Goal: Task Accomplishment & Management: Complete application form

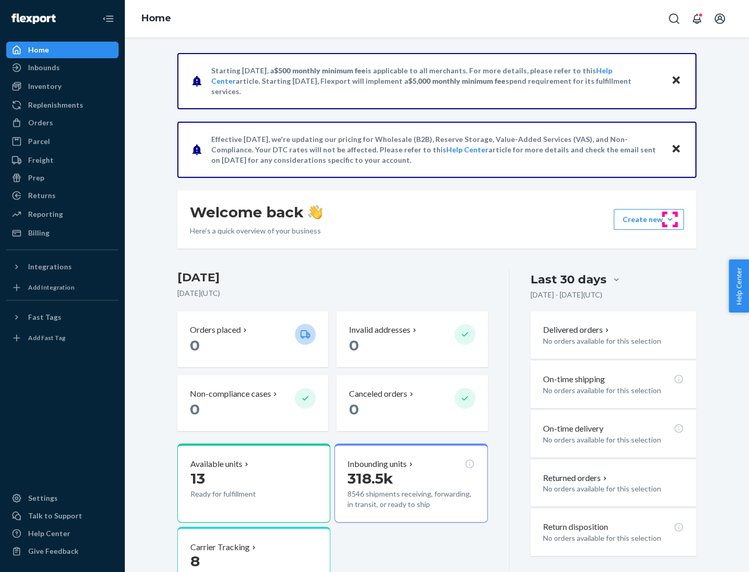
click at [670, 219] on button "Create new Create new inbound Create new order Create new product" at bounding box center [649, 219] width 70 height 21
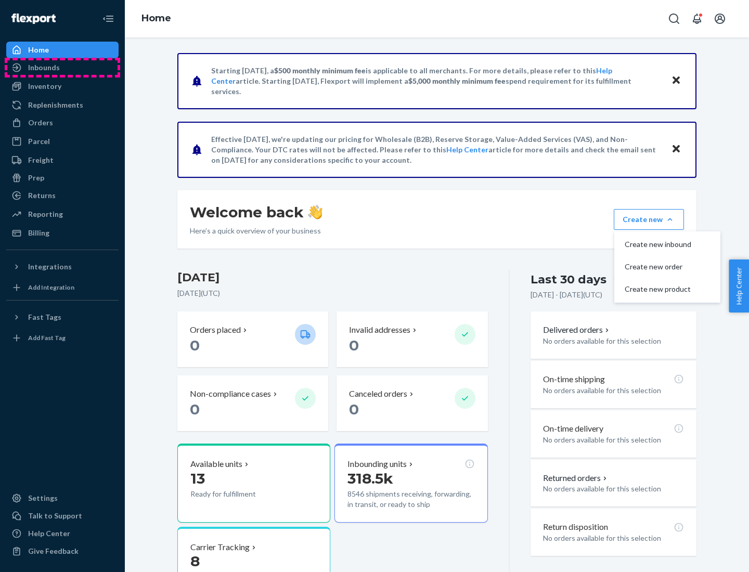
click at [62, 68] on div "Inbounds" at bounding box center [62, 67] width 110 height 15
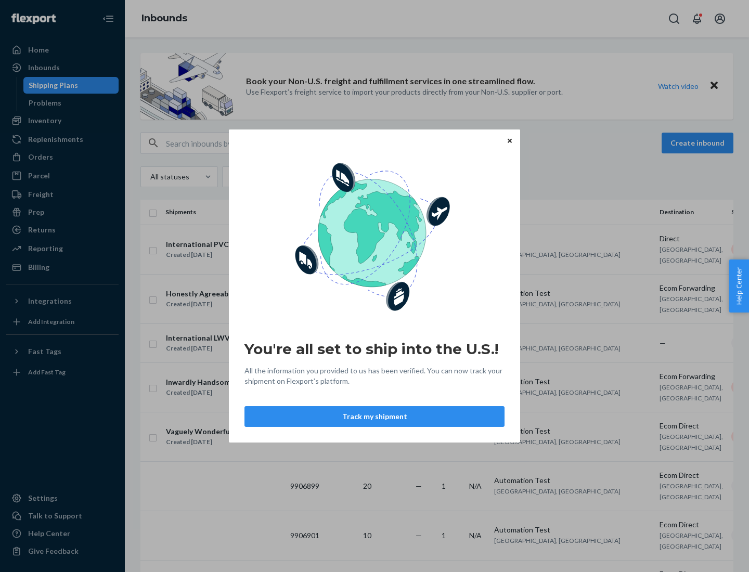
click at [374, 417] on button "Track my shipment" at bounding box center [374, 416] width 260 height 21
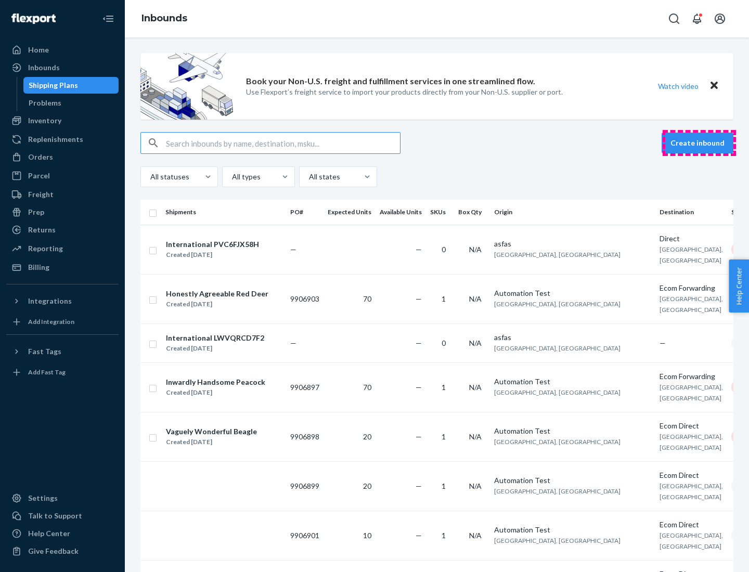
click at [699, 143] on button "Create inbound" at bounding box center [698, 143] width 72 height 21
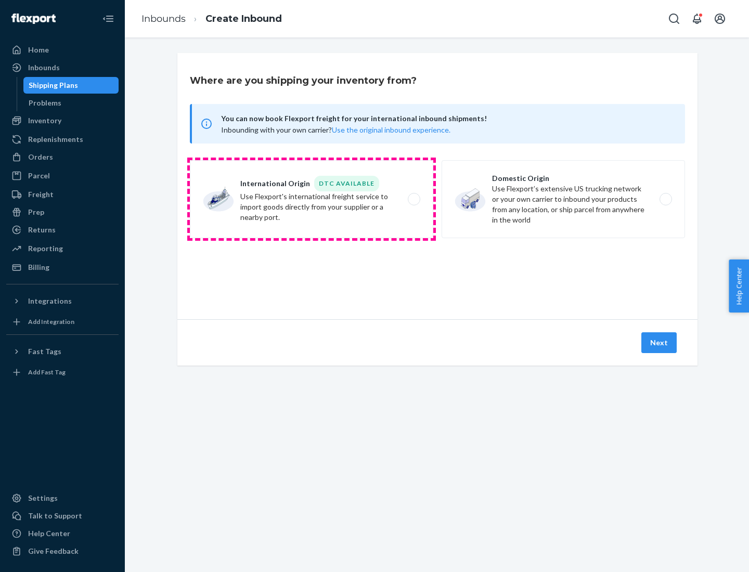
click at [312, 199] on label "International Origin DTC Available Use Flexport's international freight service…" at bounding box center [311, 199] width 243 height 78
click at [414, 199] on input "International Origin DTC Available Use Flexport's international freight service…" at bounding box center [417, 199] width 7 height 7
radio input "true"
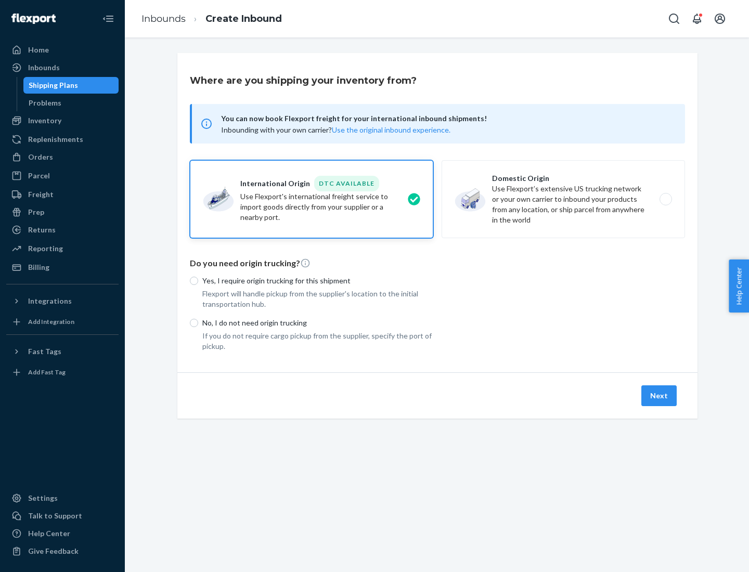
click at [318, 322] on p "No, I do not need origin trucking" at bounding box center [317, 323] width 231 height 10
click at [198, 322] on input "No, I do not need origin trucking" at bounding box center [194, 323] width 8 height 8
radio input "true"
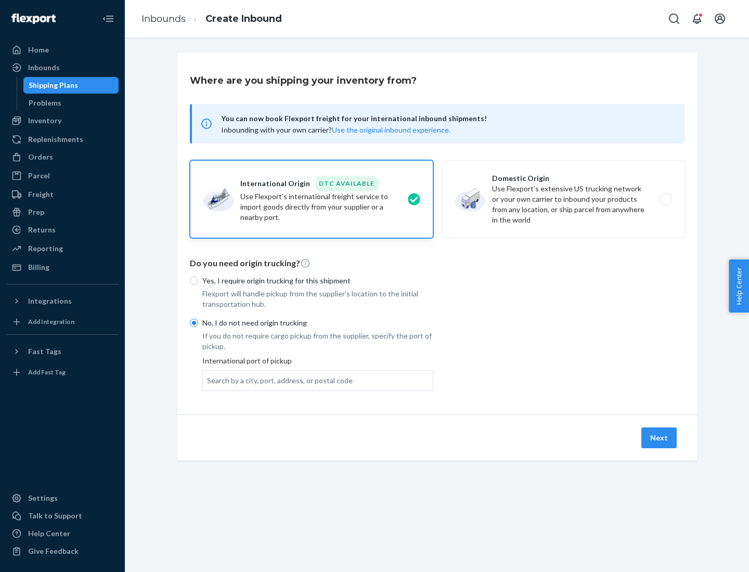
click at [277, 380] on div "Search by a city, port, address, or postal code" at bounding box center [280, 381] width 146 height 10
click at [208, 380] on input "Search by a city, port, address, or postal code" at bounding box center [207, 381] width 1 height 10
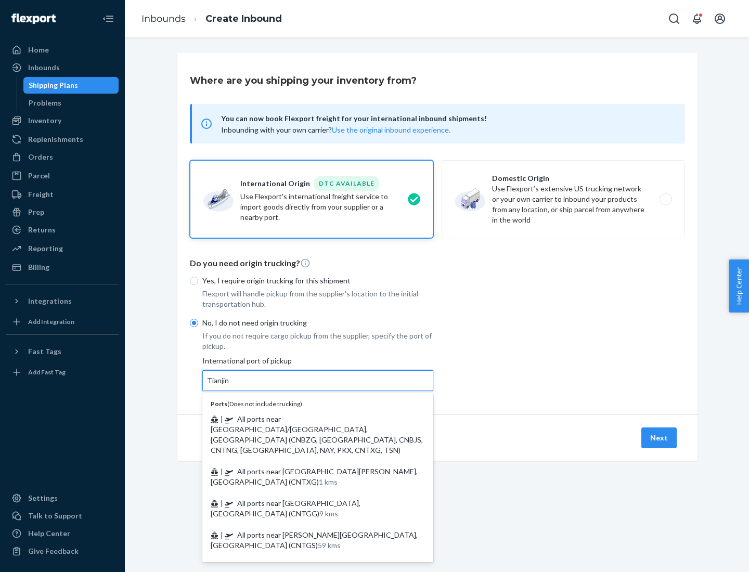
click at [307, 419] on span "| All ports near [GEOGRAPHIC_DATA]/[GEOGRAPHIC_DATA], [GEOGRAPHIC_DATA] (CNBZG,…" at bounding box center [317, 435] width 212 height 40
click at [230, 386] on input "Tianjin" at bounding box center [218, 381] width 23 height 10
type input "All ports near [GEOGRAPHIC_DATA]/[GEOGRAPHIC_DATA], [GEOGRAPHIC_DATA] (CNBZG, […"
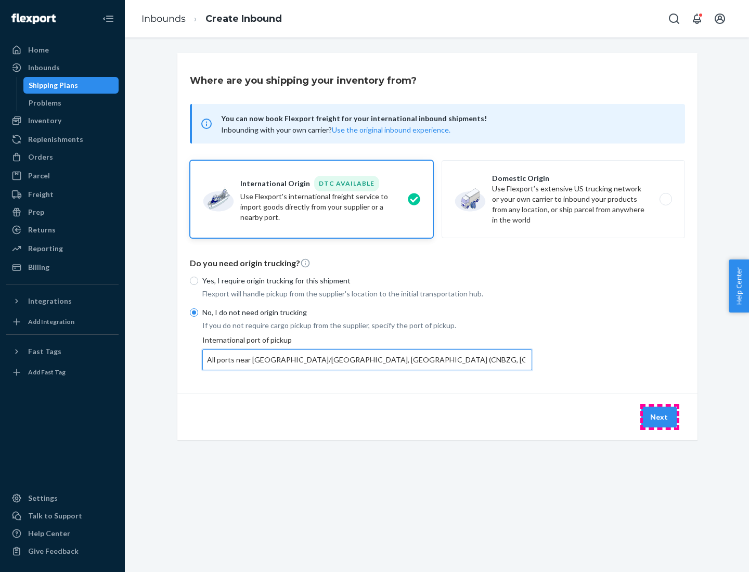
click at [660, 417] on button "Next" at bounding box center [658, 417] width 35 height 21
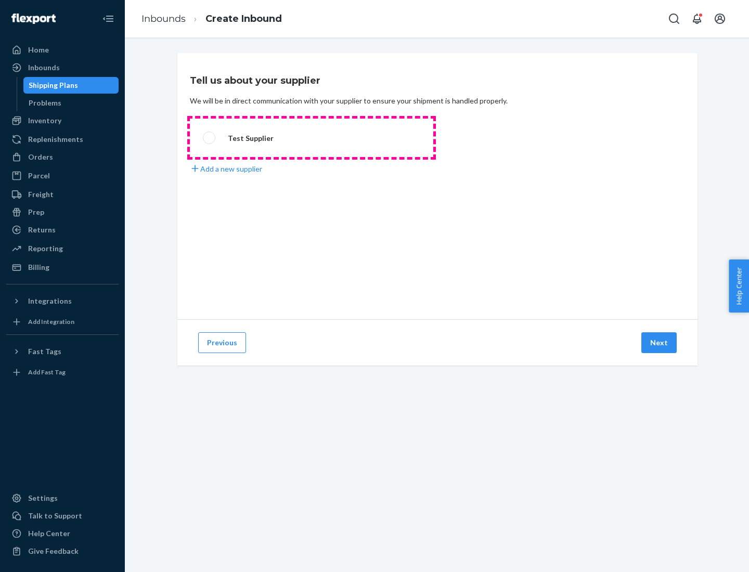
click at [312, 138] on label "Test Supplier" at bounding box center [311, 138] width 243 height 38
click at [210, 138] on input "Test Supplier" at bounding box center [206, 138] width 7 height 7
radio input "true"
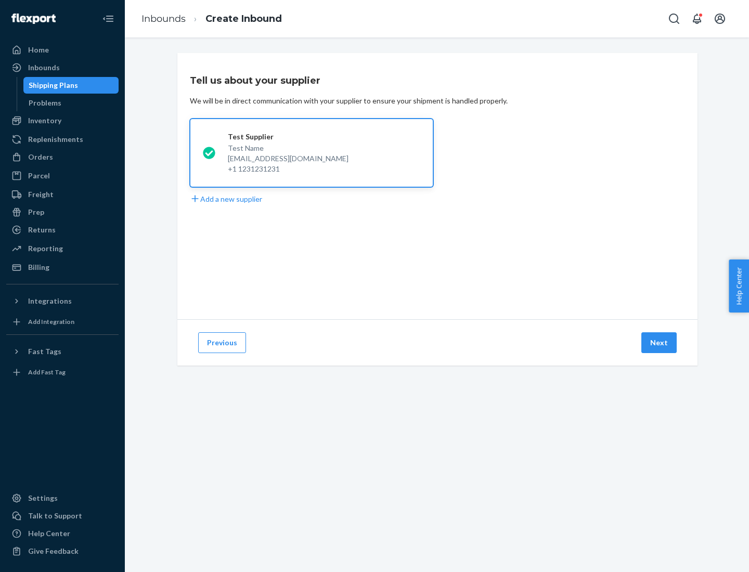
click at [660, 343] on button "Next" at bounding box center [658, 342] width 35 height 21
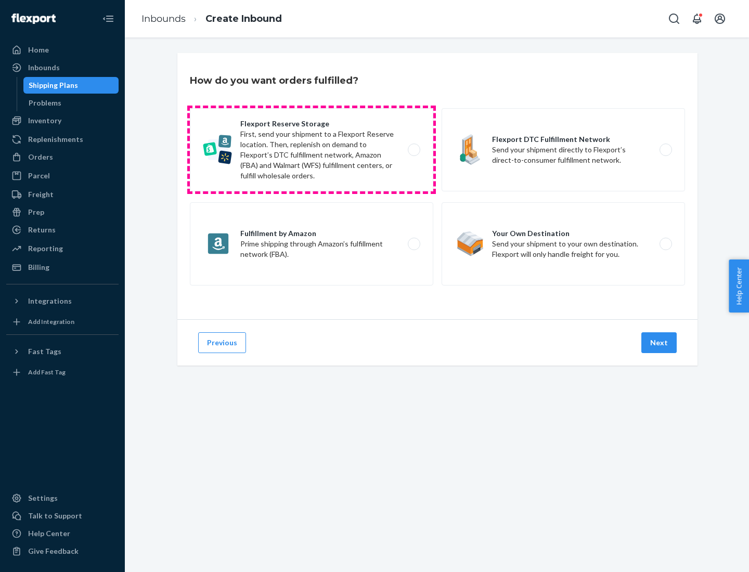
click at [312, 150] on label "Flexport Reserve Storage First, send your shipment to a Flexport Reserve locati…" at bounding box center [311, 149] width 243 height 83
click at [414, 150] on input "Flexport Reserve Storage First, send your shipment to a Flexport Reserve locati…" at bounding box center [417, 150] width 7 height 7
radio input "true"
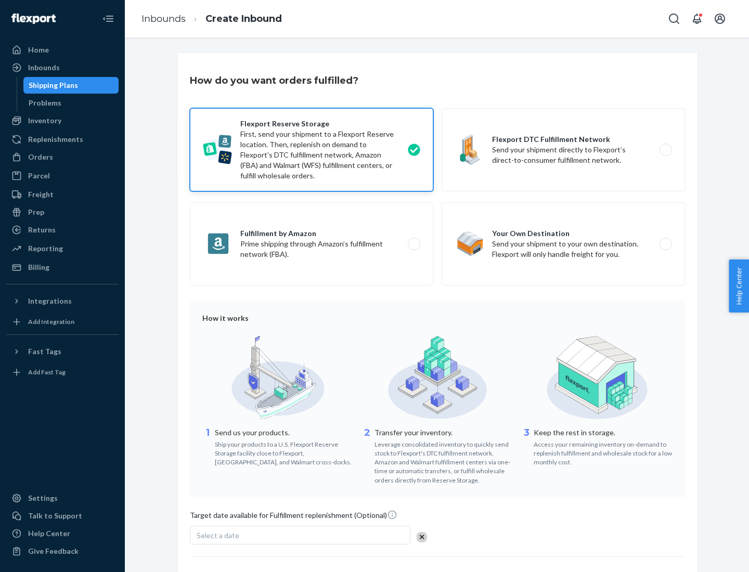
scroll to position [85, 0]
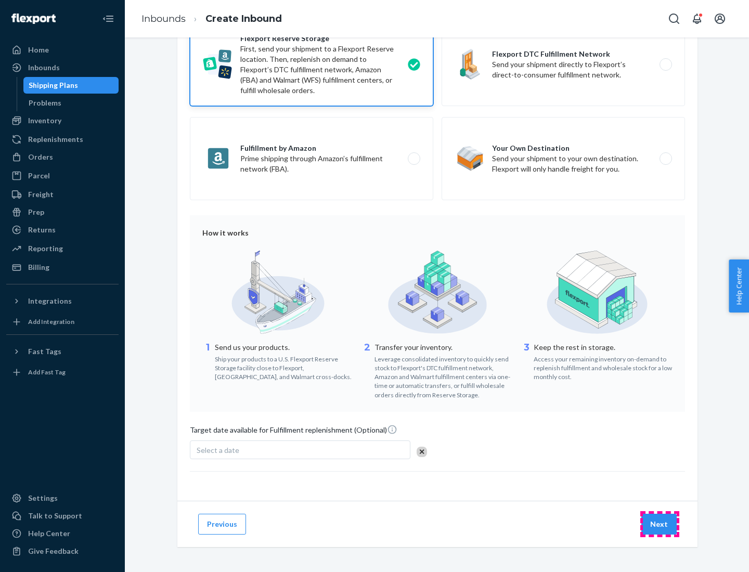
click at [660, 524] on button "Next" at bounding box center [658, 524] width 35 height 21
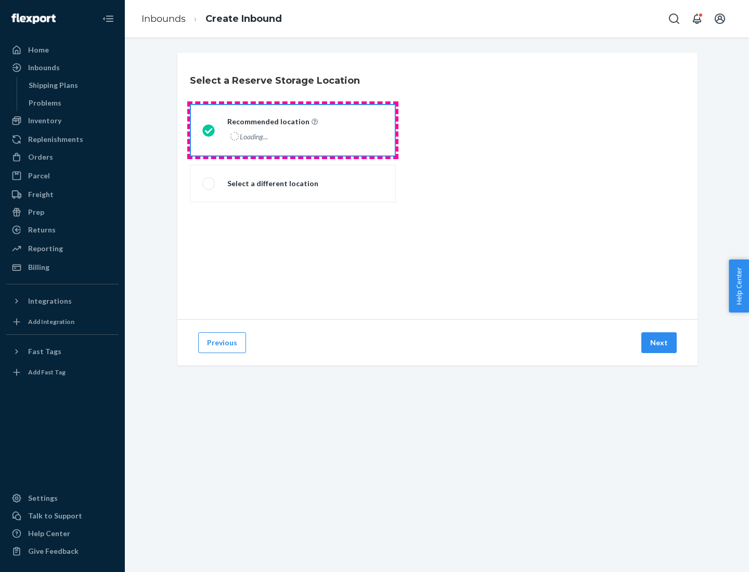
click at [293, 130] on div "Loading..." at bounding box center [271, 136] width 88 height 15
click at [209, 130] on input "Recommended location Loading..." at bounding box center [205, 130] width 7 height 7
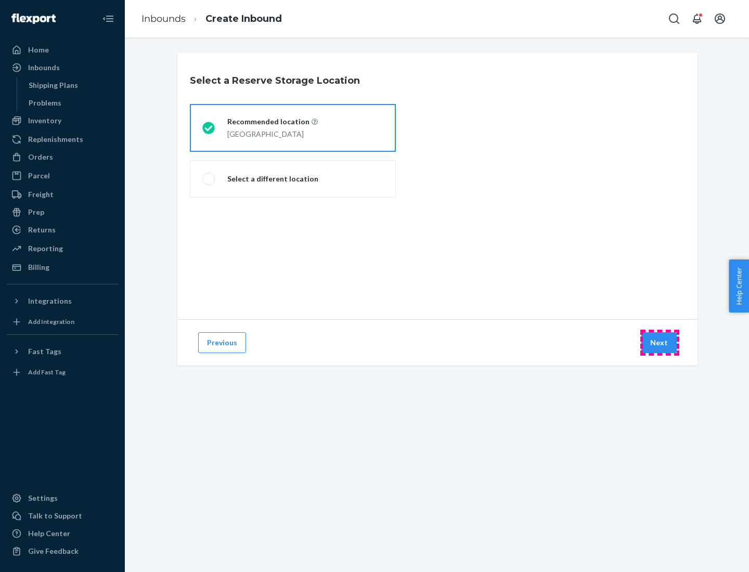
click at [660, 343] on button "Next" at bounding box center [658, 342] width 35 height 21
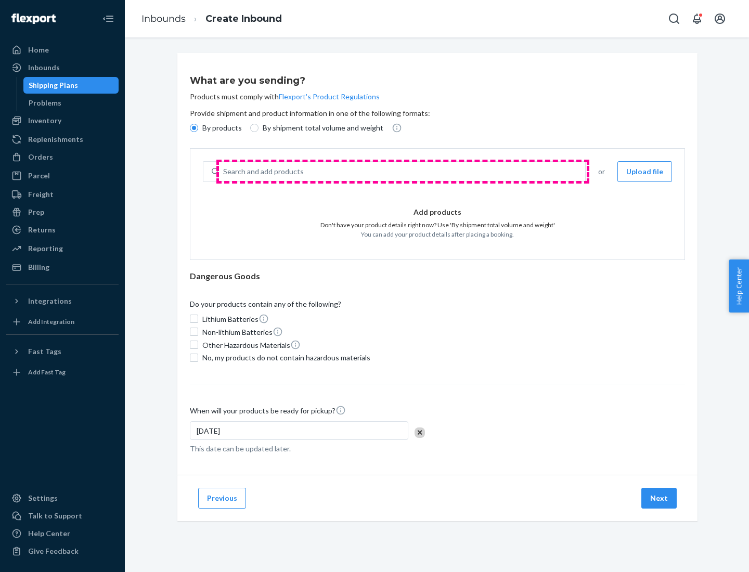
click at [403, 172] on div "Search and add products" at bounding box center [402, 171] width 366 height 19
click at [224, 172] on input "Search and add products" at bounding box center [223, 171] width 1 height 10
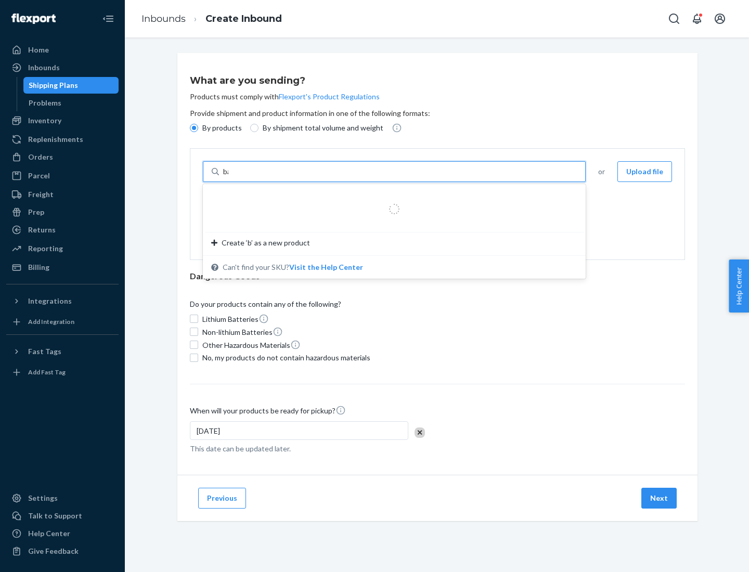
type input "basic"
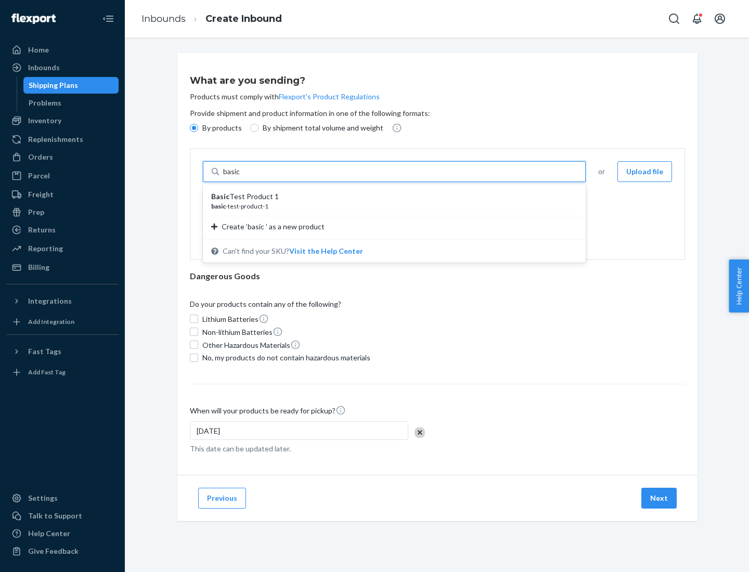
click at [391, 197] on div "Basic Test Product 1" at bounding box center [390, 196] width 358 height 10
click at [242, 177] on input "basic" at bounding box center [232, 171] width 19 height 10
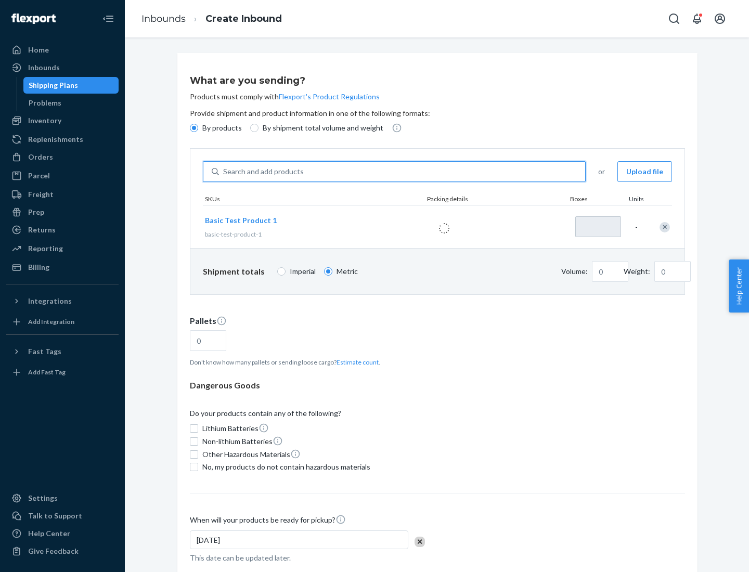
type input "1"
type input "1.09"
type input "3.27"
type input "3"
type input "0.01"
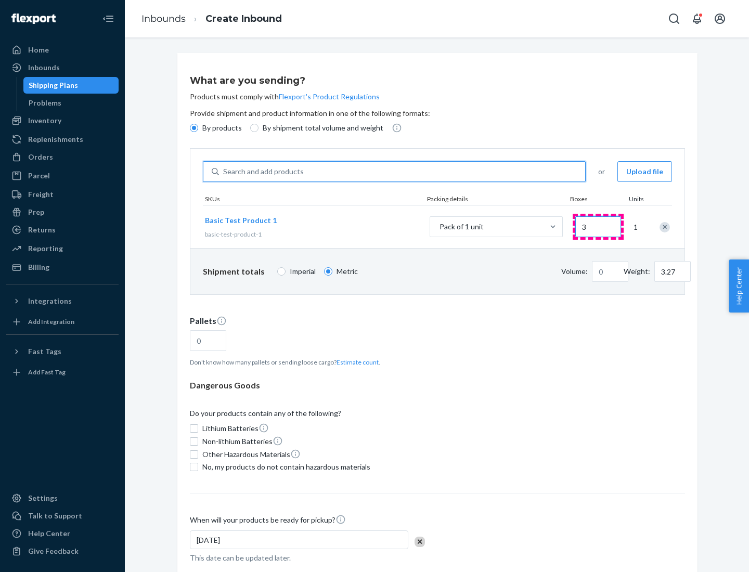
type input "32.66"
type input "30"
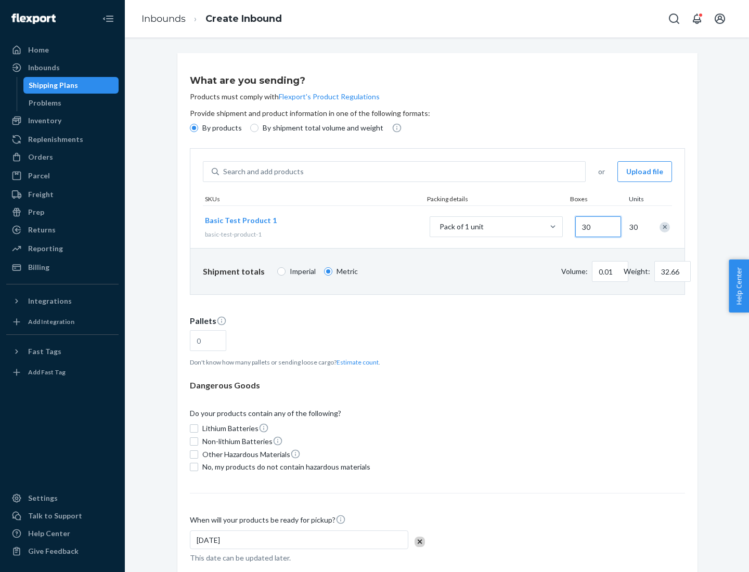
type input "0.07"
type input "326.59"
type input "300"
type input "0.68"
type input "3265.86"
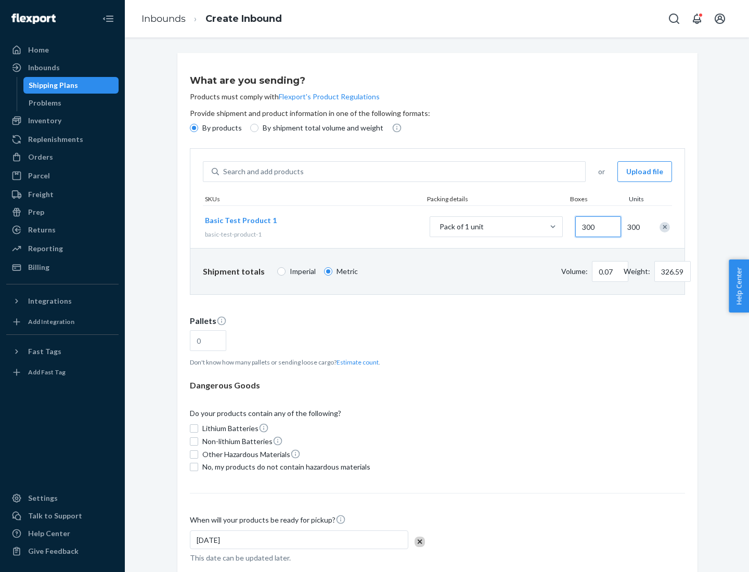
type input "3000"
type input "1.09"
type input "1"
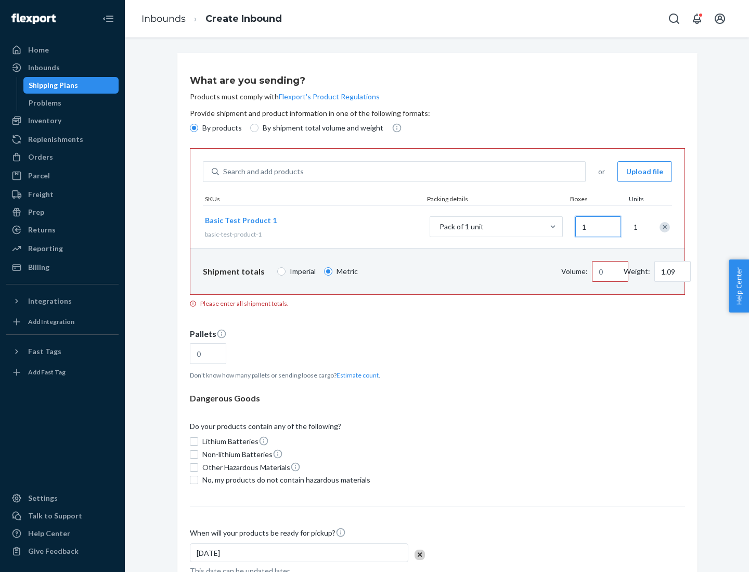
type input "10.89"
type input "10"
type input "0.02"
type input "108.86"
type input "100"
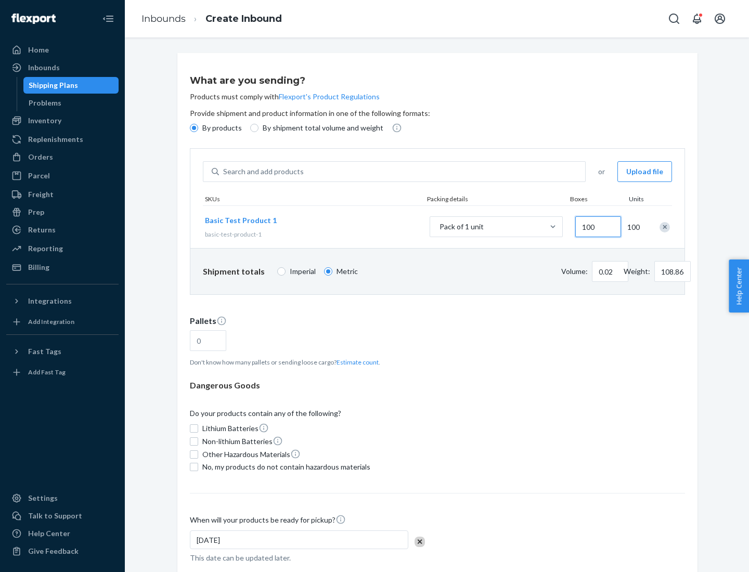
type input "0.23"
type input "1088.62"
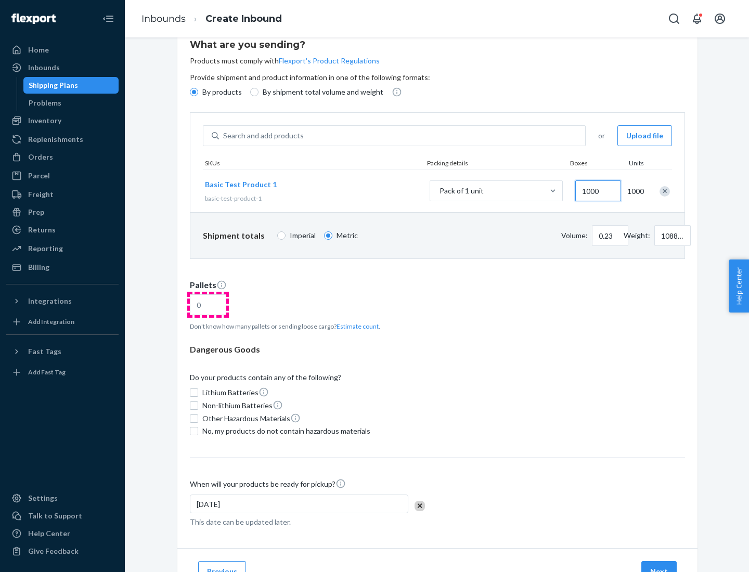
type input "1000"
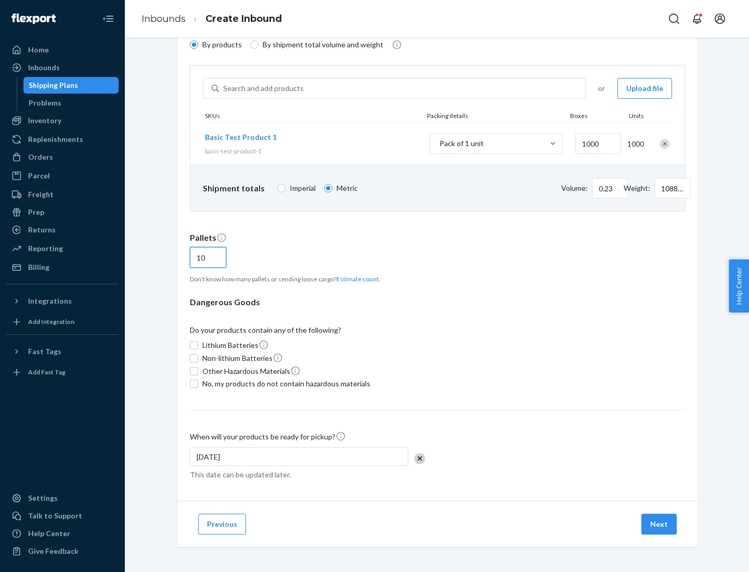
type input "10"
click at [285, 384] on span "No, my products do not contain hazardous materials" at bounding box center [286, 384] width 168 height 10
click at [198, 384] on input "No, my products do not contain hazardous materials" at bounding box center [194, 384] width 8 height 8
checkbox input "true"
click at [660, 524] on button "Next" at bounding box center [658, 524] width 35 height 21
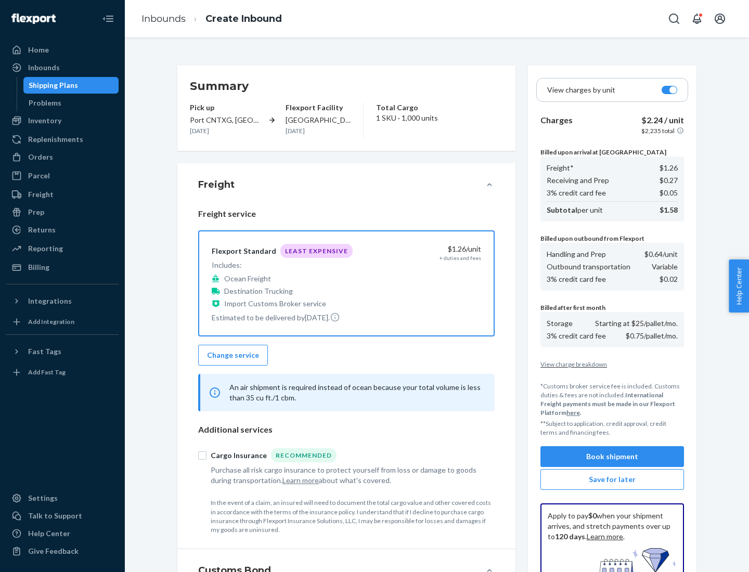
scroll to position [152, 0]
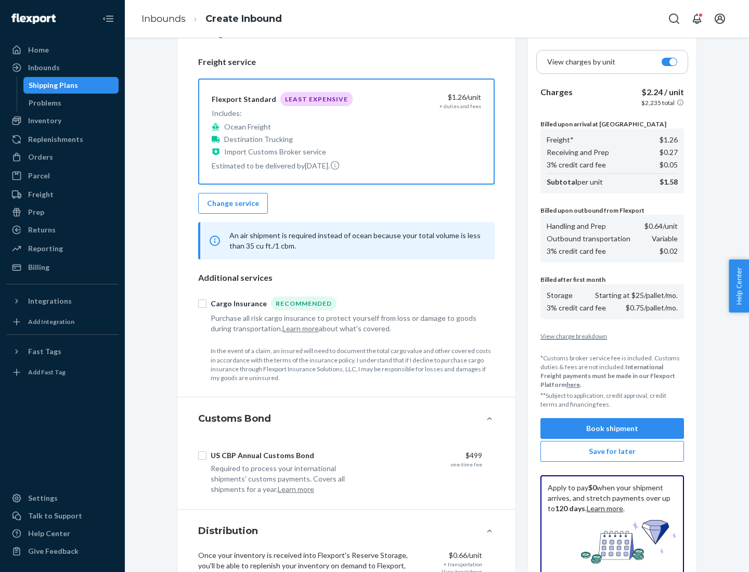
click at [612, 429] on button "Book shipment" at bounding box center [612, 428] width 144 height 21
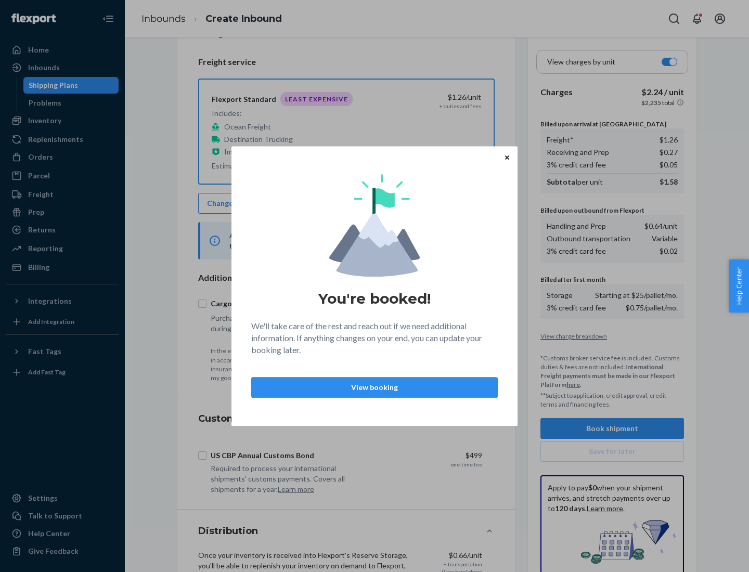
click at [374, 387] on p "View booking" at bounding box center [374, 387] width 229 height 10
